Goal: Navigation & Orientation: Find specific page/section

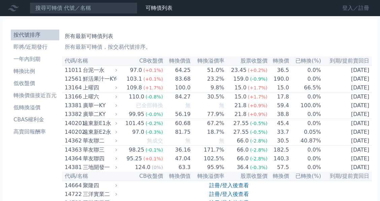
click at [347, 9] on link "登入／註冊" at bounding box center [356, 8] width 38 height 11
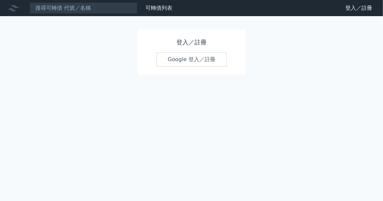
click at [193, 60] on link "Google 登入／註冊" at bounding box center [192, 60] width 70 height 14
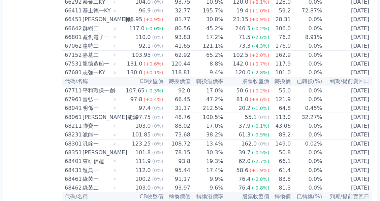
scroll to position [3212, 0]
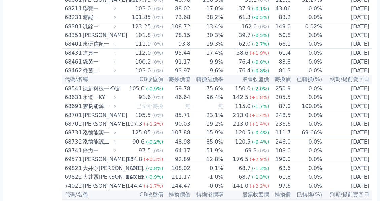
scroll to position [3437, 0]
